Goal: Information Seeking & Learning: Learn about a topic

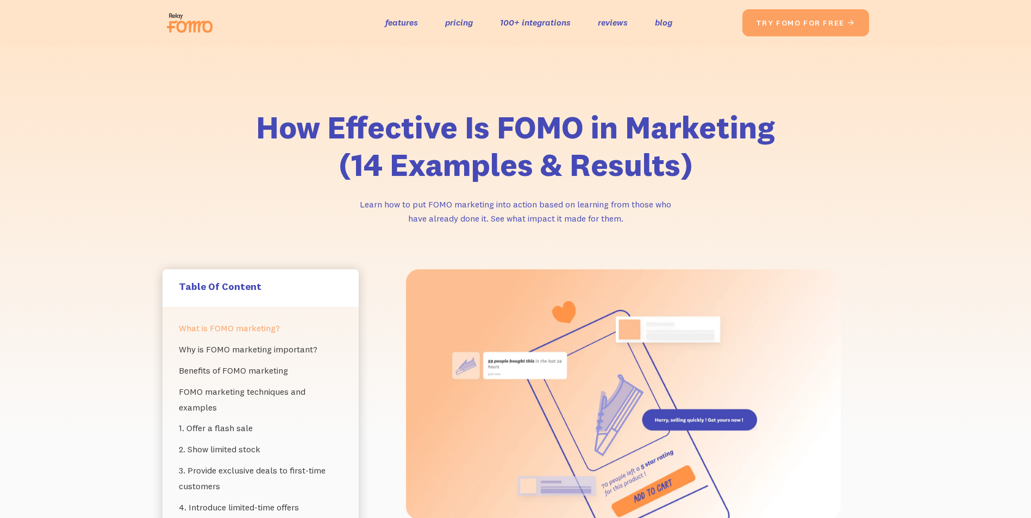
click at [214, 331] on link "What is FOMO marketing?" at bounding box center [261, 328] width 164 height 21
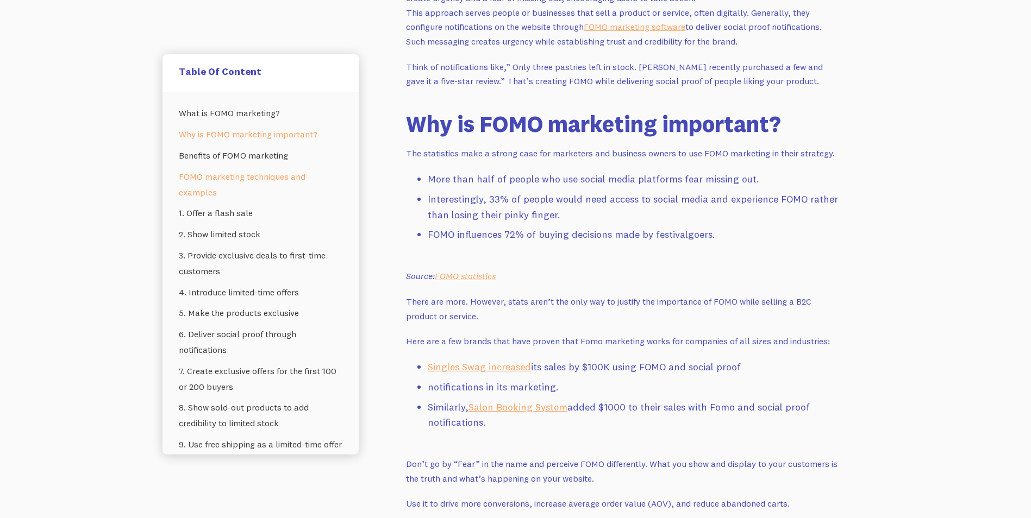
scroll to position [844, 0]
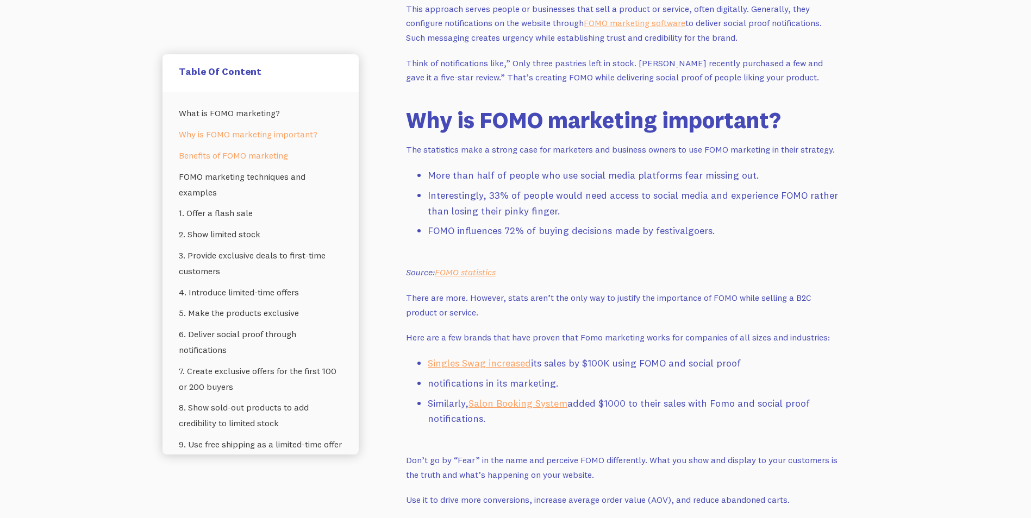
click at [246, 161] on link "‍ Benefits of FOMO marketing" at bounding box center [261, 155] width 164 height 21
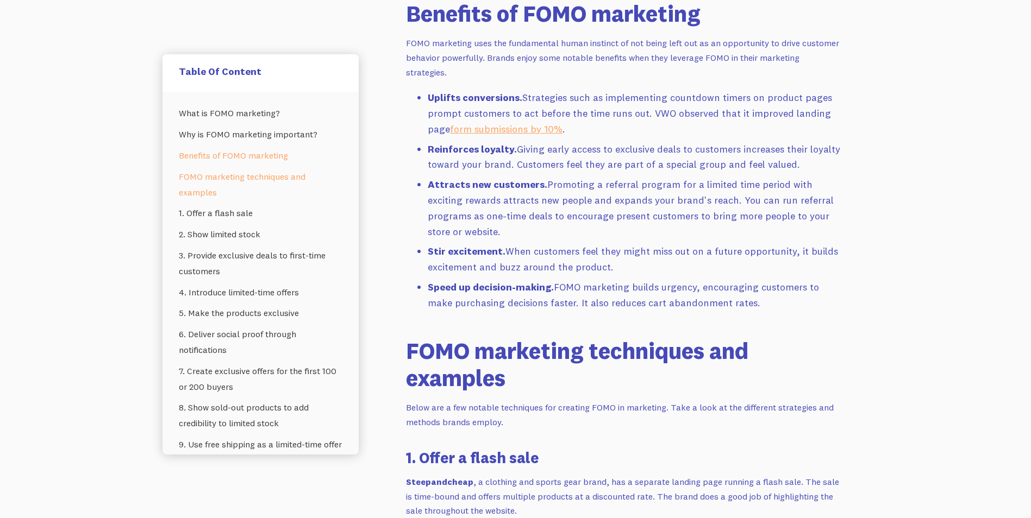
click at [256, 167] on link "FOMO marketing techniques and examples" at bounding box center [261, 184] width 164 height 37
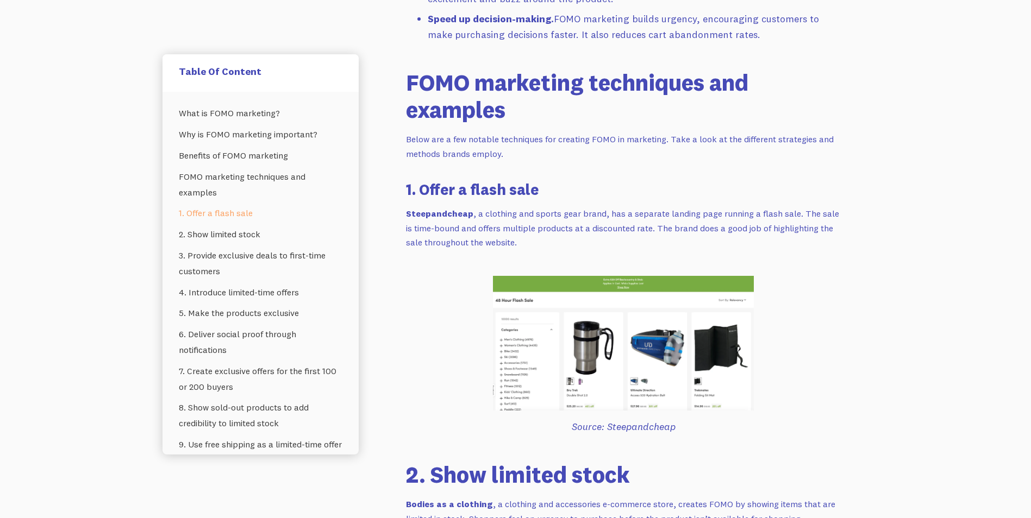
scroll to position [1666, 0]
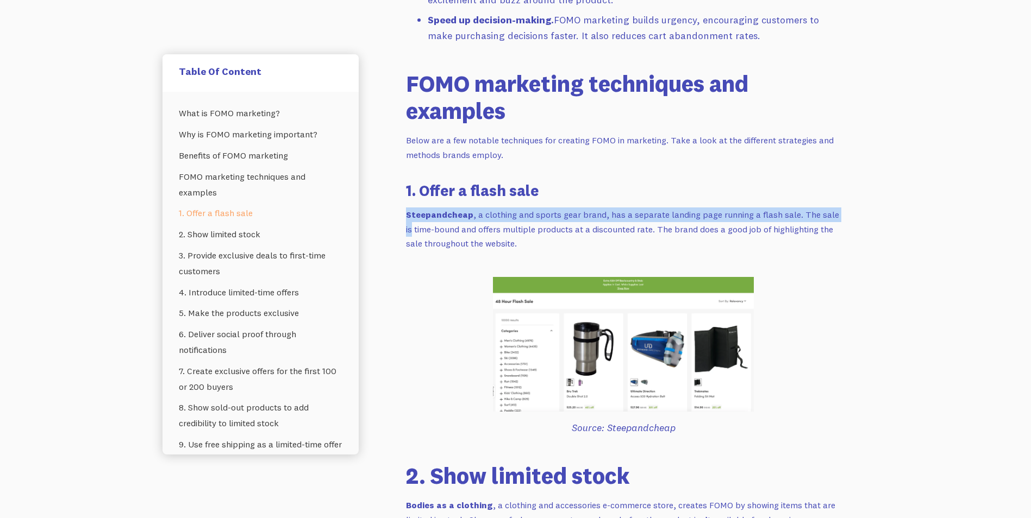
drag, startPoint x: 407, startPoint y: 199, endPoint x: 923, endPoint y: 187, distance: 515.8
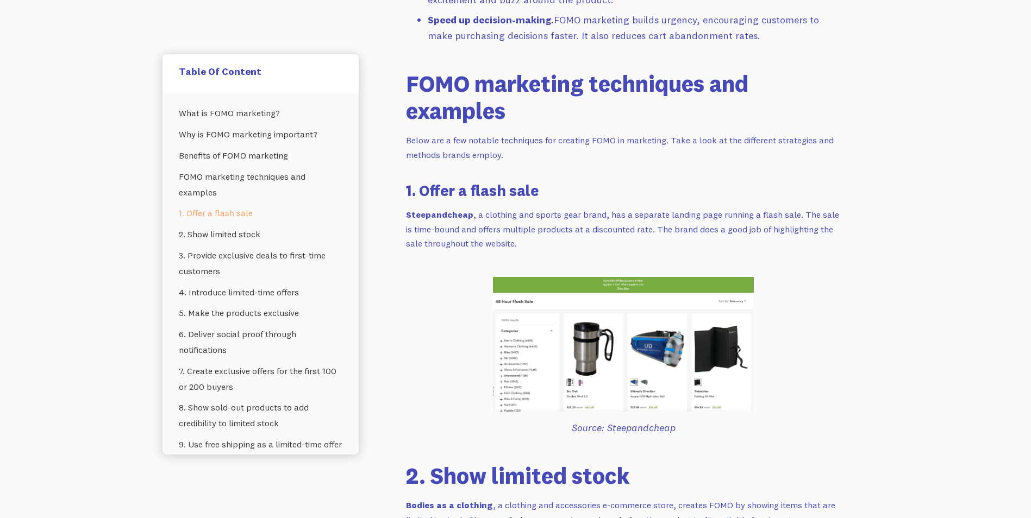
drag, startPoint x: 415, startPoint y: 176, endPoint x: 411, endPoint y: 171, distance: 6.6
click at [411, 180] on h3 "1. Offer a flash sale" at bounding box center [623, 190] width 435 height 21
click at [535, 180] on h3 "1. Offer a flash sale" at bounding box center [623, 190] width 435 height 21
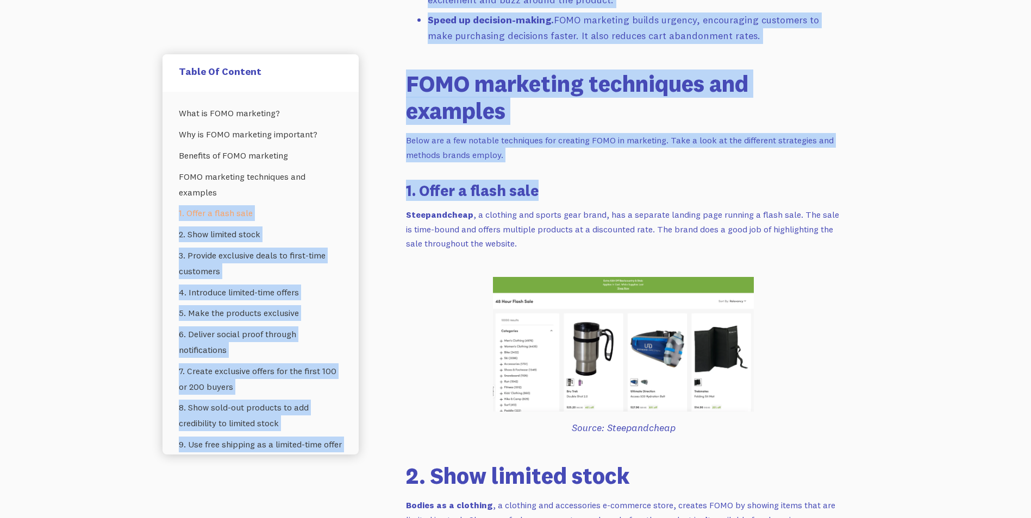
drag, startPoint x: 535, startPoint y: 174, endPoint x: 339, endPoint y: 186, distance: 197.0
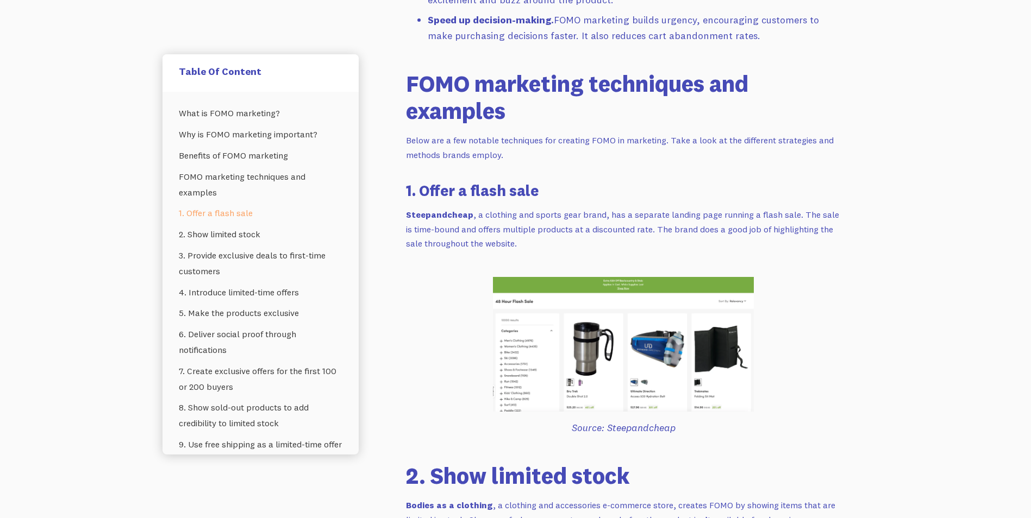
drag, startPoint x: 339, startPoint y: 186, endPoint x: 417, endPoint y: 215, distance: 83.9
click at [417, 215] on p "Steepandcheap , a clothing and sports gear brand, has a separate landing page r…" at bounding box center [623, 229] width 435 height 43
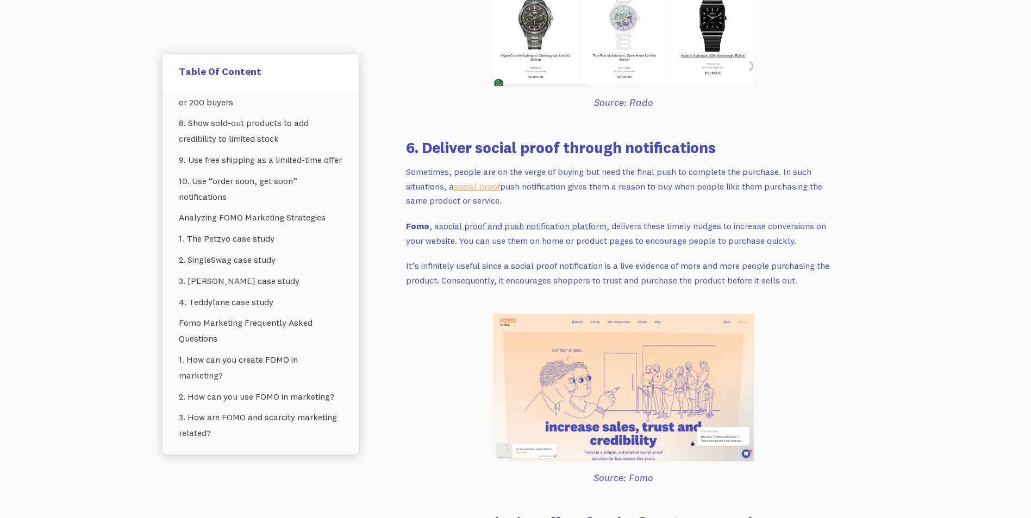
scroll to position [3228, 0]
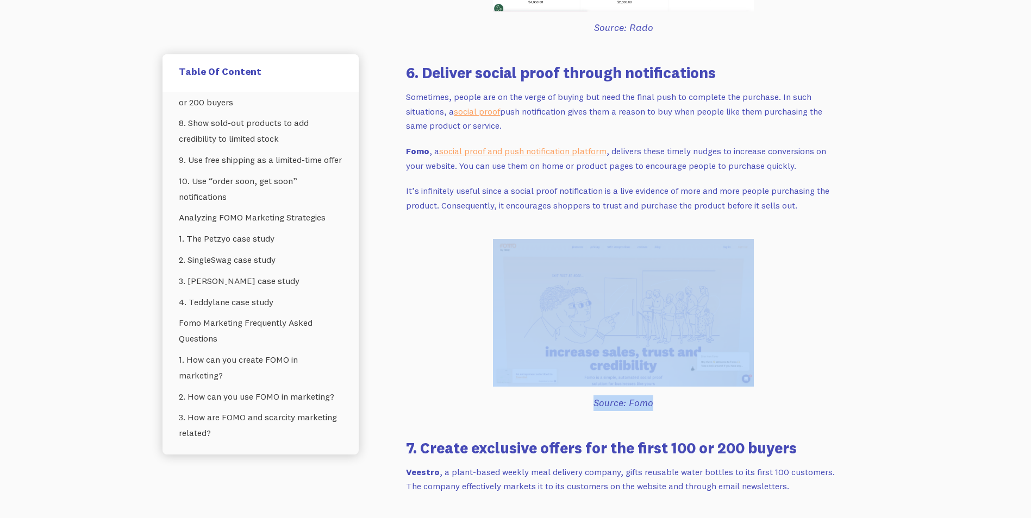
drag, startPoint x: 653, startPoint y: 390, endPoint x: 474, endPoint y: 350, distance: 183.6
click at [474, 350] on div "The fear of missing out (FOMO) is a real thing. You may not realize that FOMO i…" at bounding box center [623, 513] width 435 height 6399
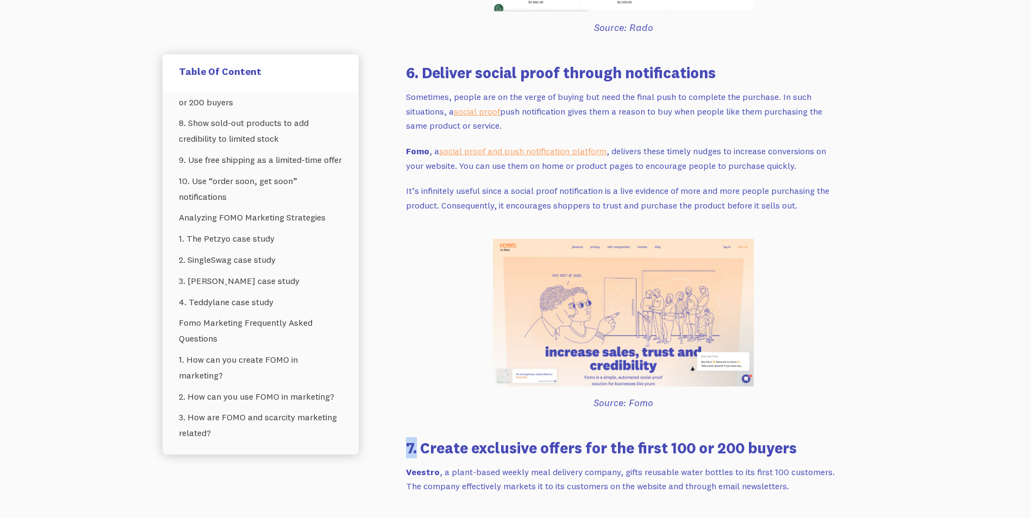
drag, startPoint x: 417, startPoint y: 435, endPoint x: 408, endPoint y: 433, distance: 9.6
click at [408, 437] on h3 "7. Create exclusive offers for the first 100 or 200 buyers" at bounding box center [623, 447] width 435 height 21
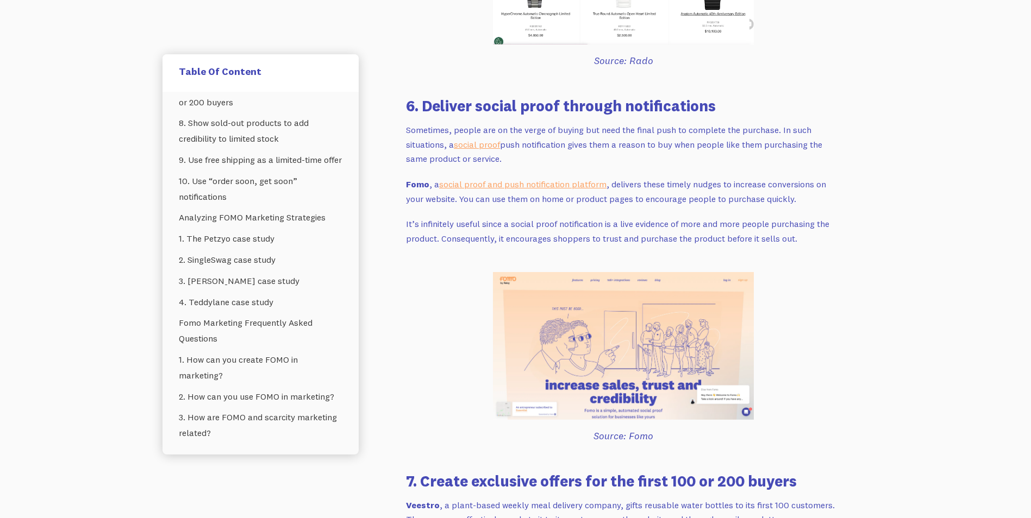
scroll to position [3173, 0]
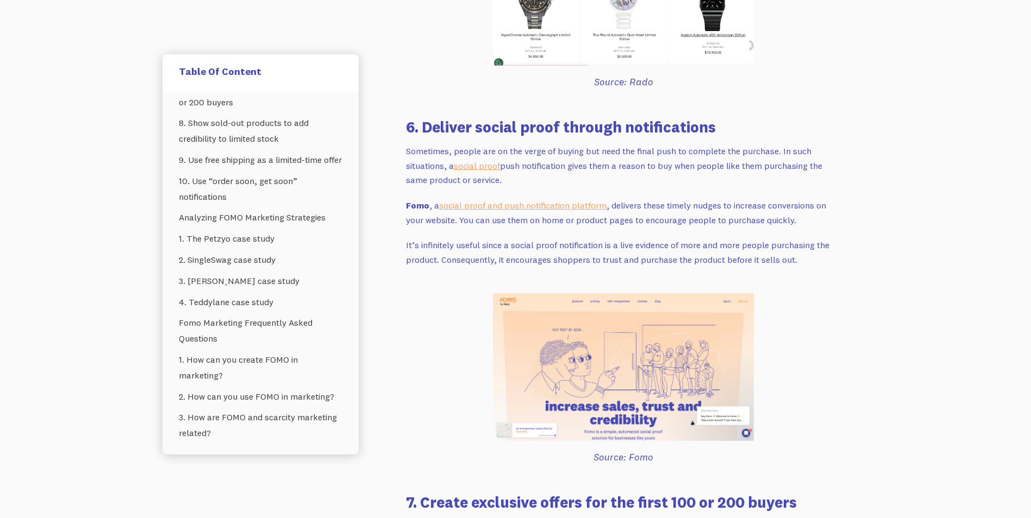
drag, startPoint x: 424, startPoint y: 433, endPoint x: 412, endPoint y: 459, distance: 28.4
drag, startPoint x: 412, startPoint y: 459, endPoint x: 404, endPoint y: 490, distance: 32.4
click at [404, 490] on div "The fear of missing out (FOMO) is a real thing. You may not realize that FOMO i…" at bounding box center [623, 431] width 461 height 6671
drag, startPoint x: 404, startPoint y: 490, endPoint x: 423, endPoint y: 488, distance: 19.1
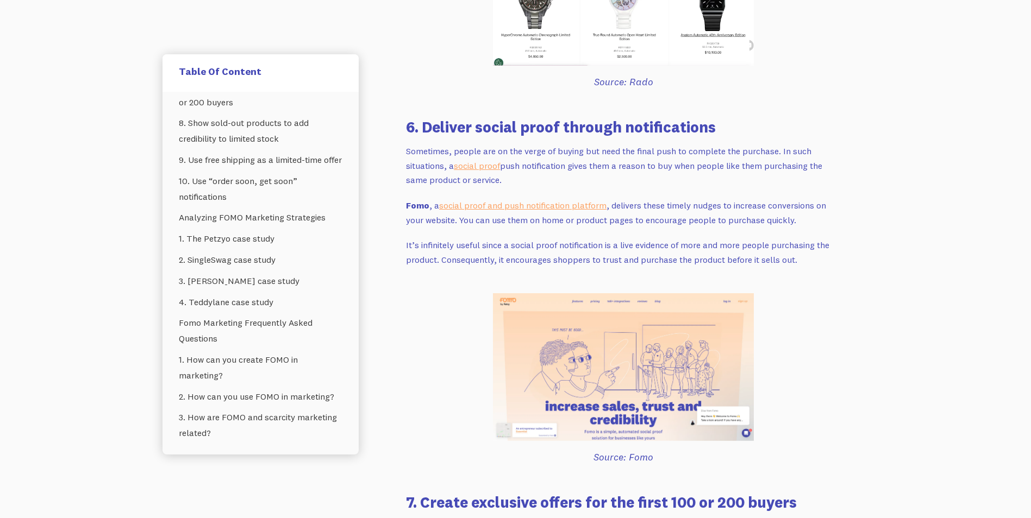
click at [423, 492] on h3 "7. Create exclusive offers for the first 100 or 200 buyers" at bounding box center [623, 502] width 435 height 21
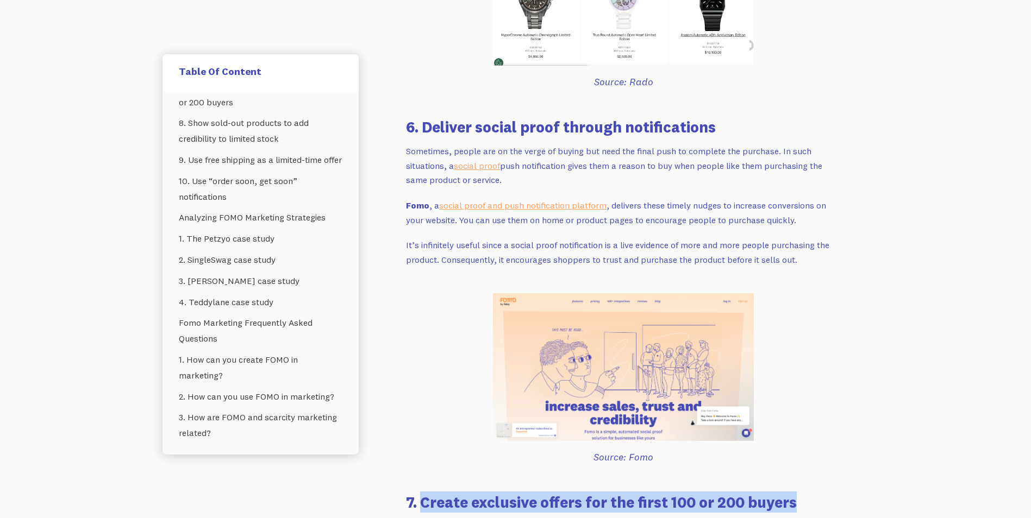
drag, startPoint x: 423, startPoint y: 488, endPoint x: 844, endPoint y: 494, distance: 421.2
click at [844, 494] on div "The fear of missing out (FOMO) is a real thing. You may not realize that FOMO i…" at bounding box center [623, 431] width 461 height 6671
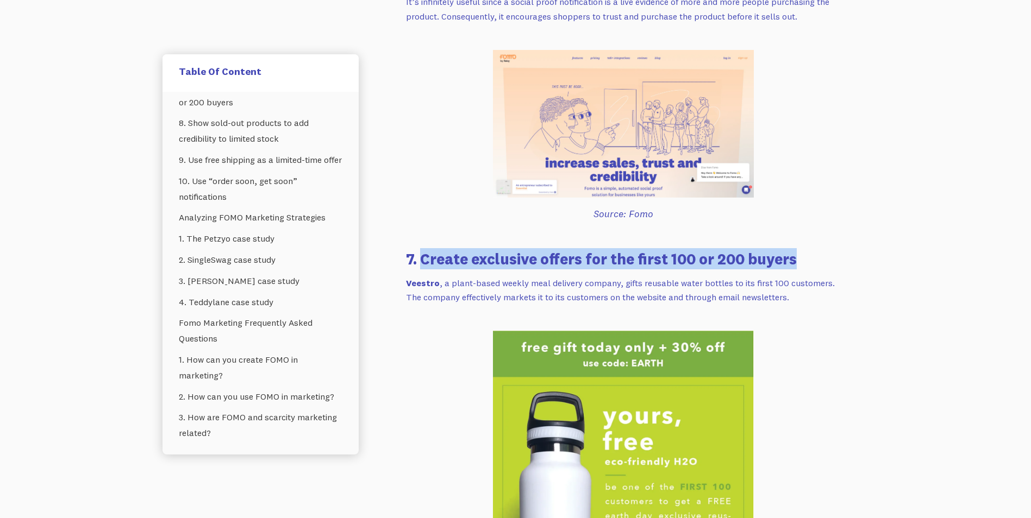
scroll to position [3445, 0]
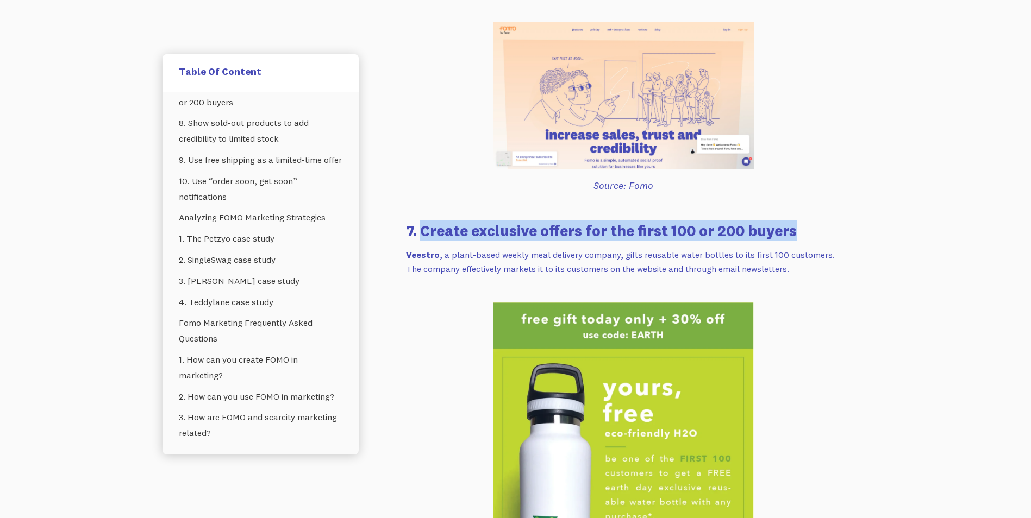
click at [403, 237] on div "The fear of missing out (FOMO) is a real thing. You may not realize that FOMO i…" at bounding box center [623, 160] width 461 height 6671
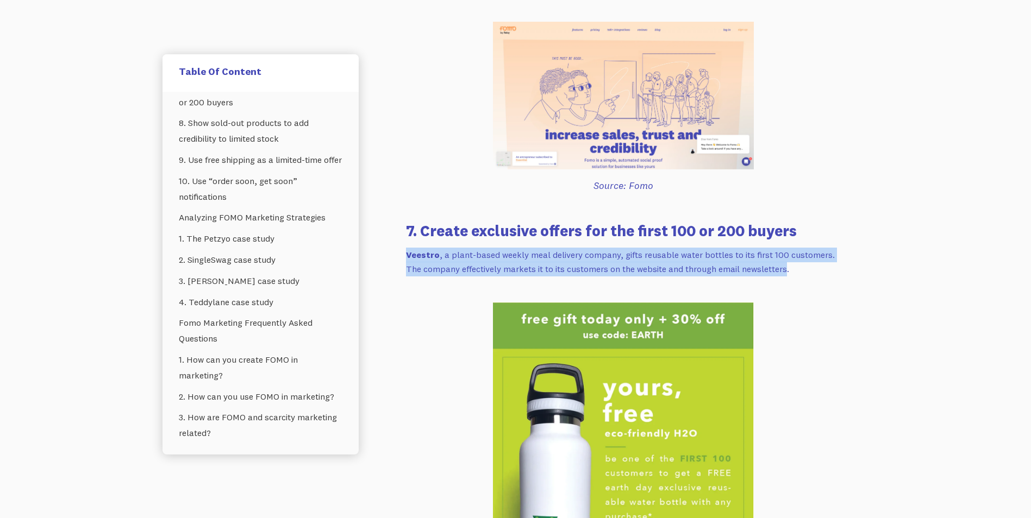
drag, startPoint x: 407, startPoint y: 237, endPoint x: 787, endPoint y: 260, distance: 380.5
click at [787, 260] on p "Veestro , a plant-based weekly meal delivery company, gifts reusable water bott…" at bounding box center [623, 262] width 435 height 29
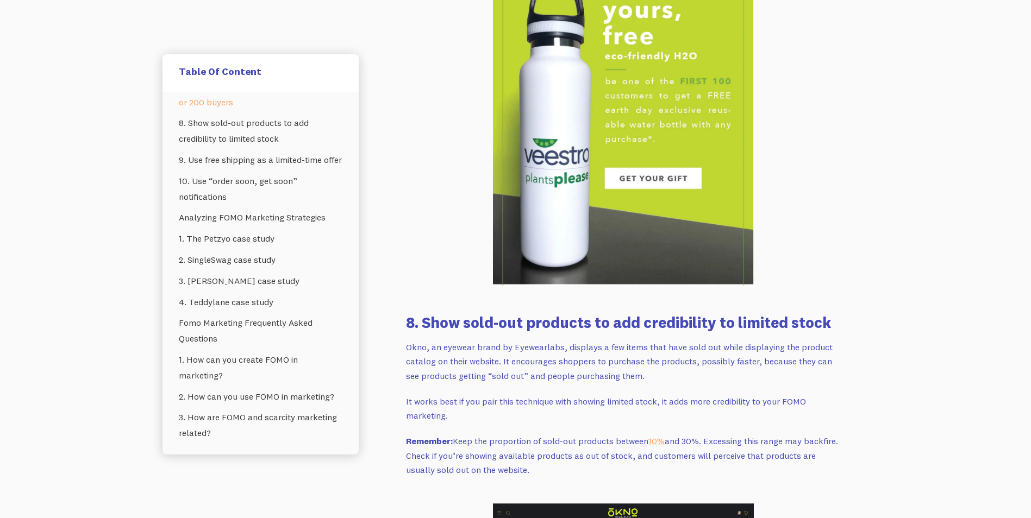
scroll to position [3825, 0]
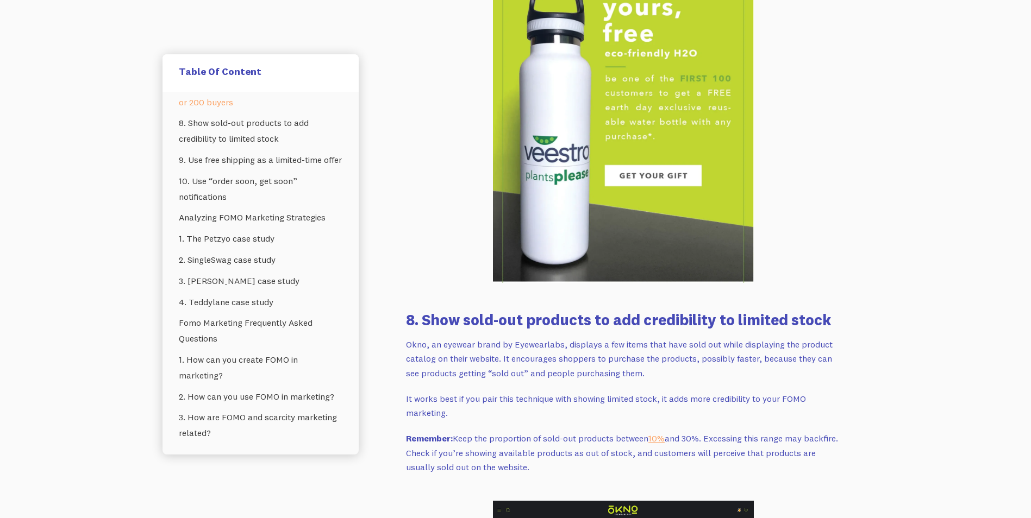
drag, startPoint x: 835, startPoint y: 304, endPoint x: 647, endPoint y: 356, distance: 194.7
click at [647, 356] on p "Okno, an eyewear brand by Eyewearlabs, displays a few items that have sold out …" at bounding box center [623, 358] width 435 height 43
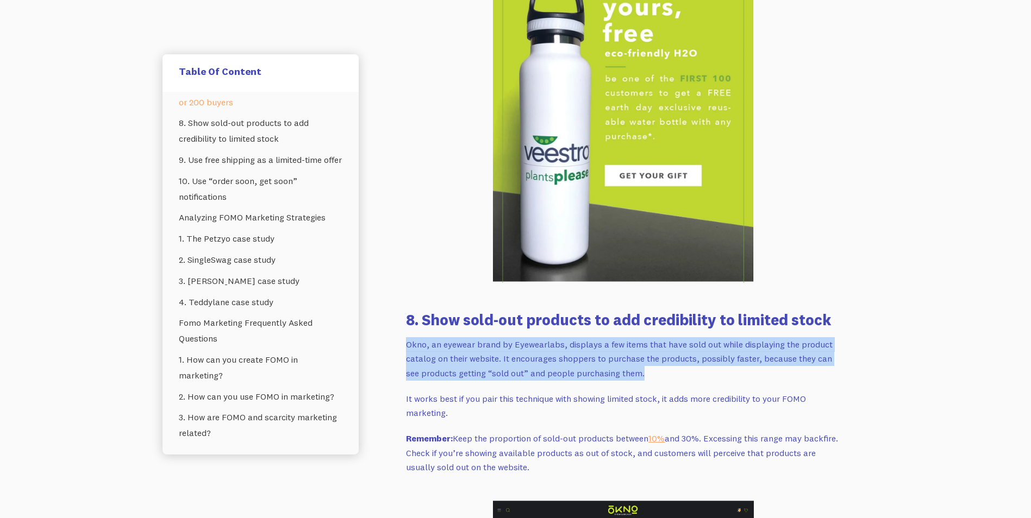
drag, startPoint x: 642, startPoint y: 356, endPoint x: 397, endPoint y: 326, distance: 247.5
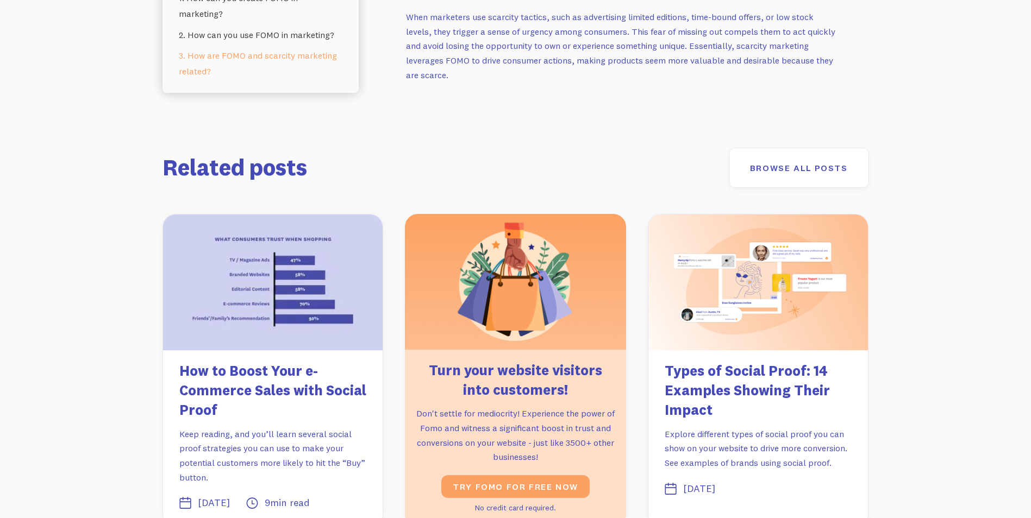
scroll to position [6837, 0]
